Goal: Information Seeking & Learning: Learn about a topic

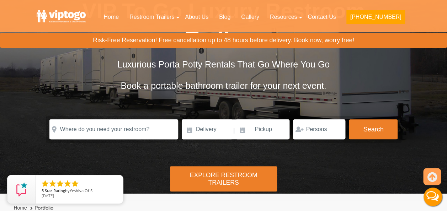
scroll to position [71, 0]
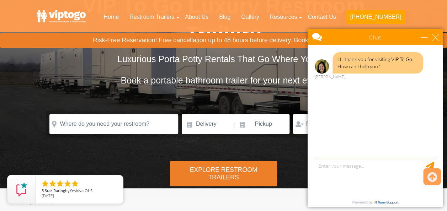
click at [145, 119] on div "Risk-Free Reservation! Free cancellation up to 48 hours before delivery. Book n…" at bounding box center [223, 58] width 447 height 259
click at [435, 34] on div "close" at bounding box center [435, 37] width 7 height 7
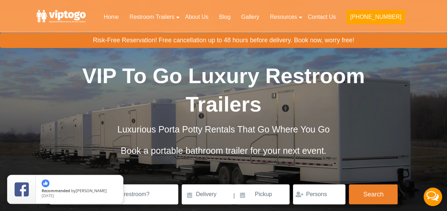
scroll to position [0, 0]
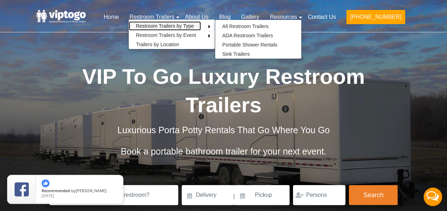
click at [165, 26] on link "Restroom Trailers by Type" at bounding box center [165, 25] width 72 height 9
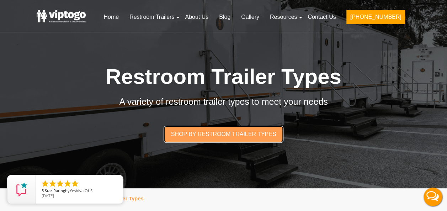
click at [210, 136] on link "Shop by restroom trailer types" at bounding box center [222, 134] width 119 height 17
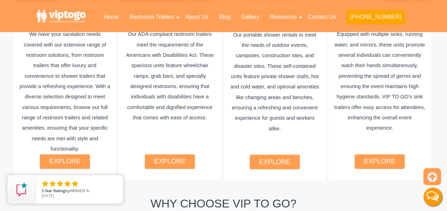
scroll to position [521, 0]
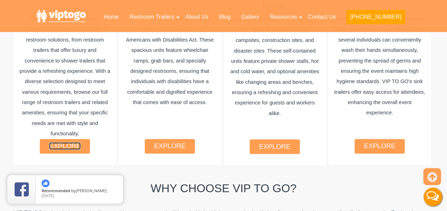
click at [77, 142] on link "explore" at bounding box center [64, 145] width 31 height 7
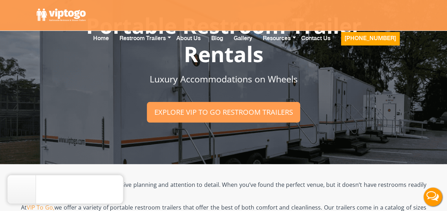
scroll to position [36, 0]
